Goal: Navigation & Orientation: Find specific page/section

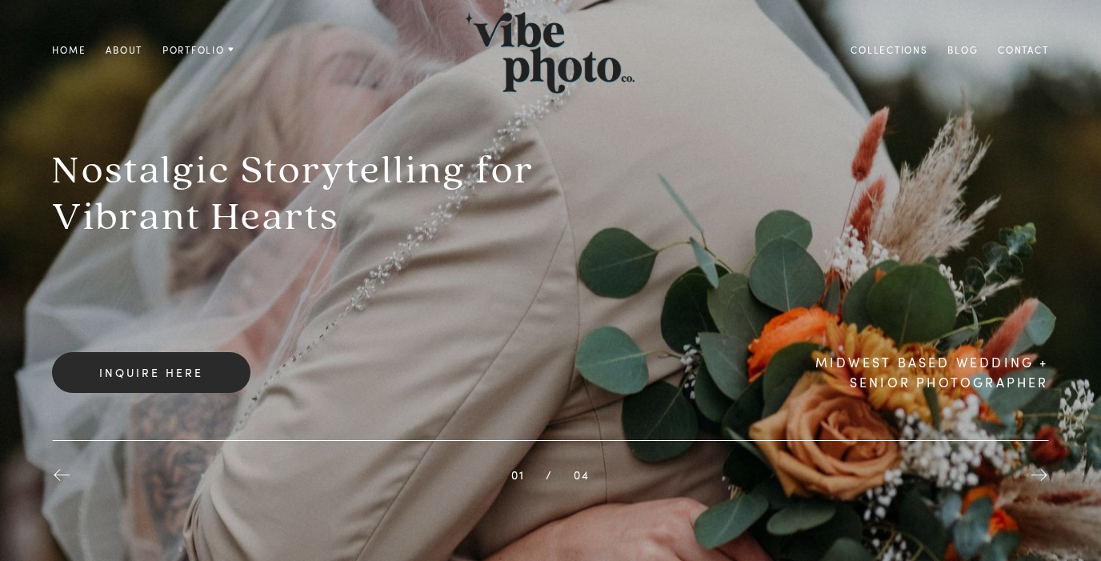
click at [855, 51] on link "Collections" at bounding box center [889, 50] width 97 height 18
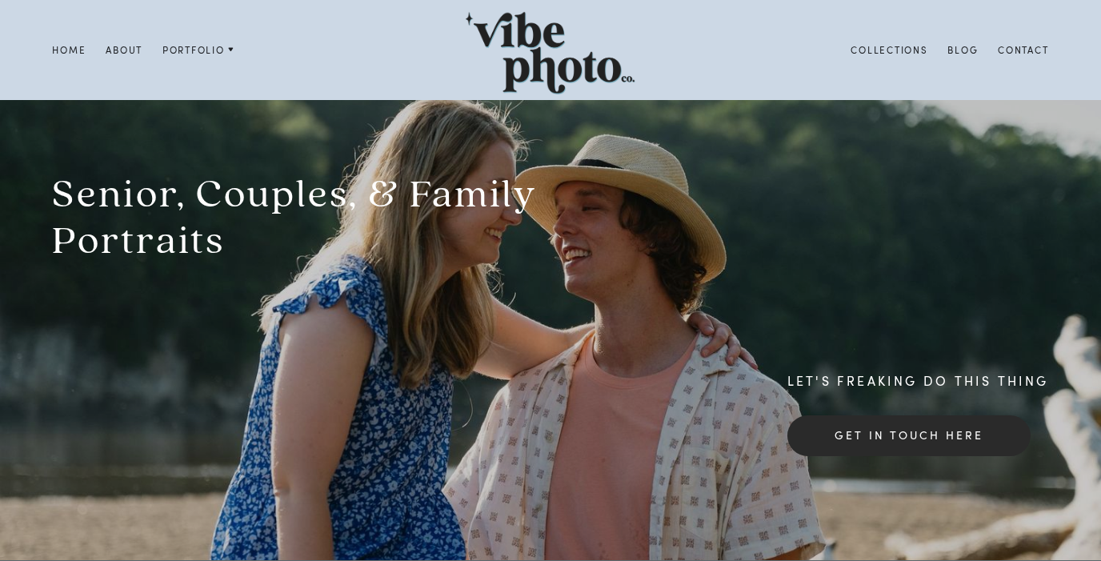
click at [124, 43] on link "About" at bounding box center [124, 50] width 57 height 18
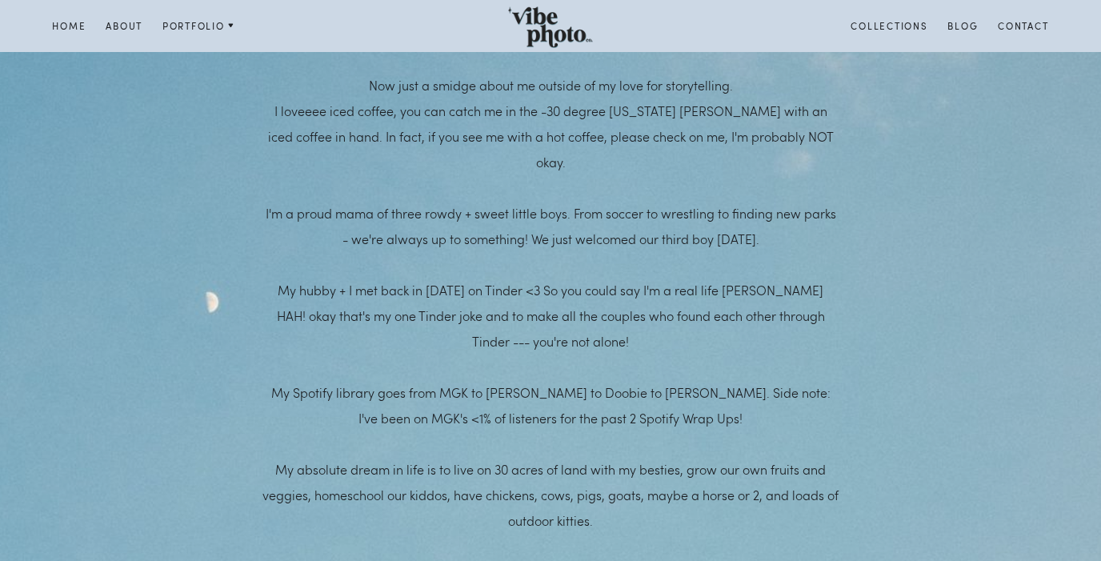
scroll to position [1097, 0]
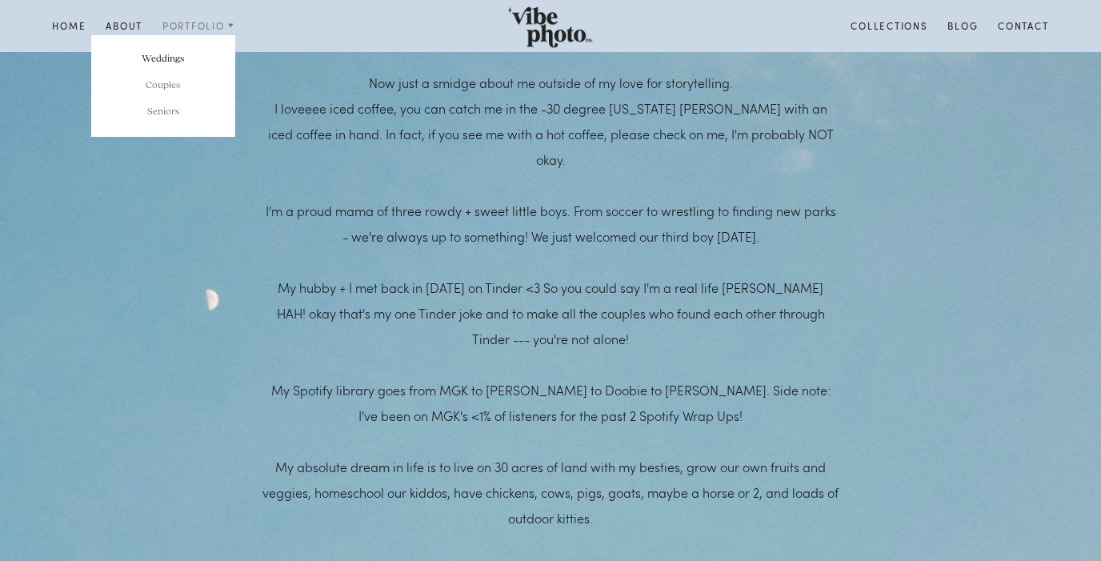
click at [175, 53] on link "Weddings" at bounding box center [163, 59] width 144 height 26
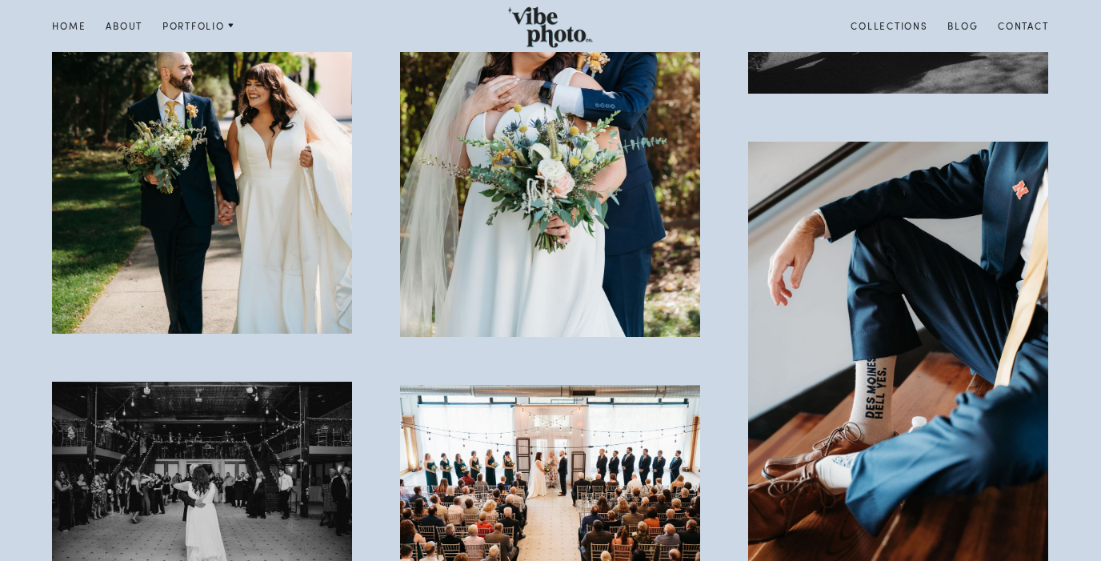
scroll to position [14072, 0]
